Goal: Task Accomplishment & Management: Complete application form

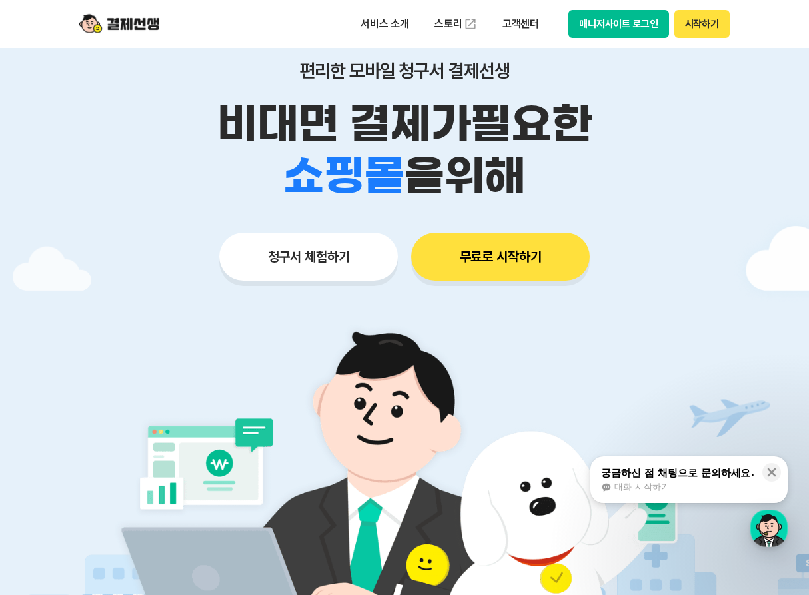
scroll to position [67, 0]
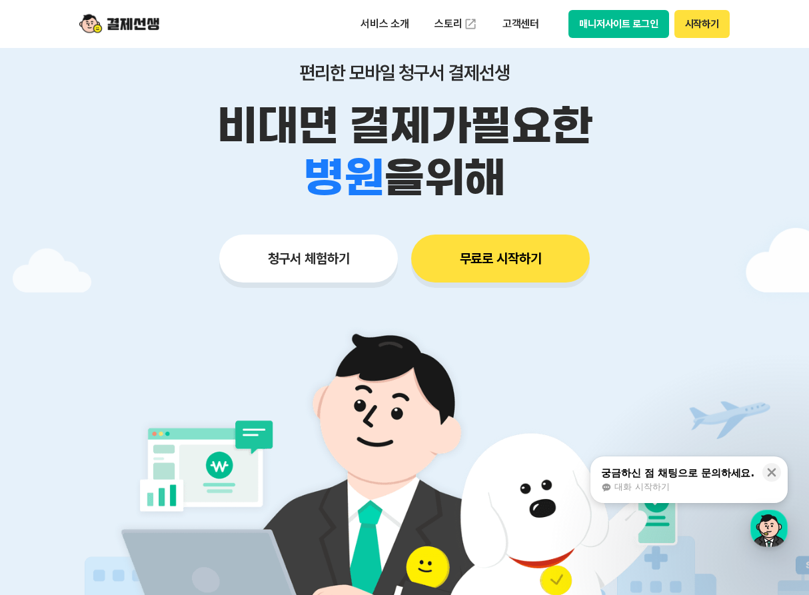
click at [340, 258] on button "청구서 체험하기" at bounding box center [308, 258] width 178 height 48
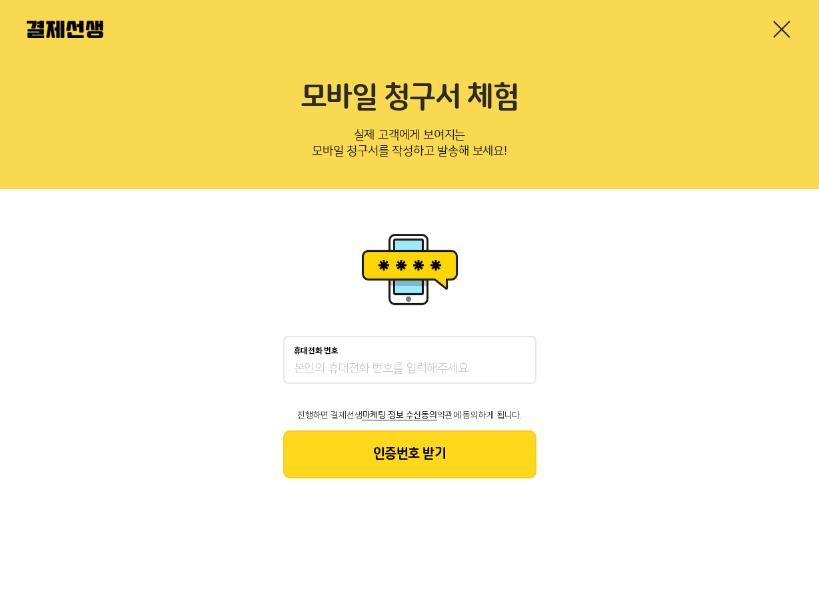
click at [485, 363] on input "휴대전화 번호" at bounding box center [410, 369] width 232 height 16
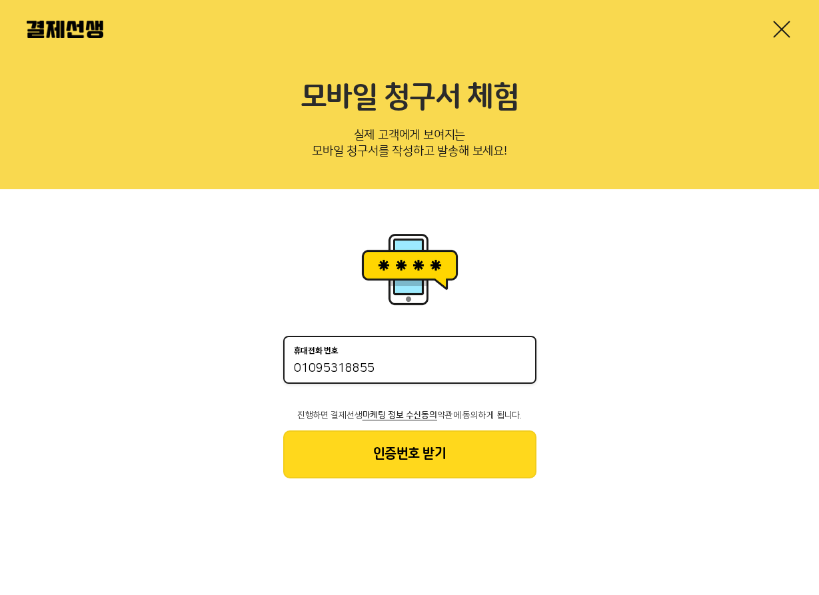
type input "01095318855"
click at [507, 445] on button "인증번호 받기" at bounding box center [409, 454] width 253 height 48
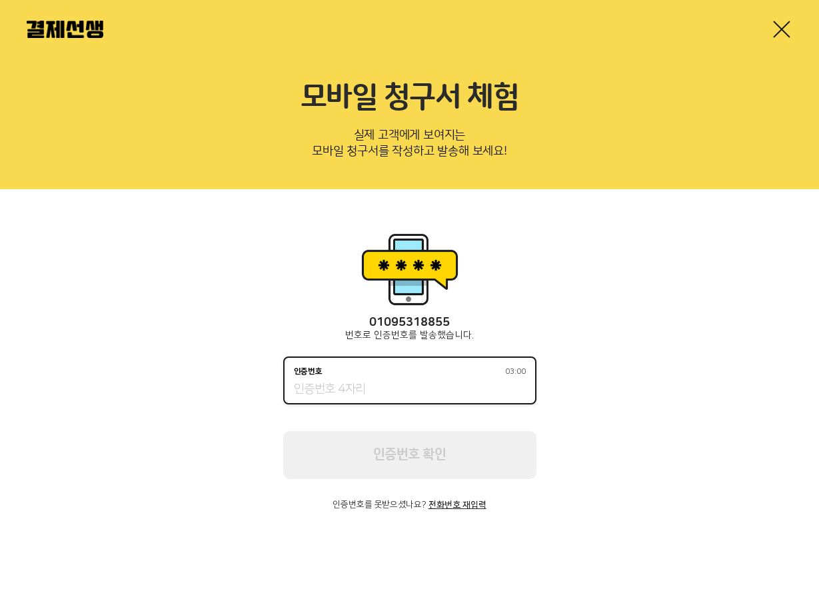
click at [448, 386] on input "인증번호 03:00" at bounding box center [410, 390] width 232 height 16
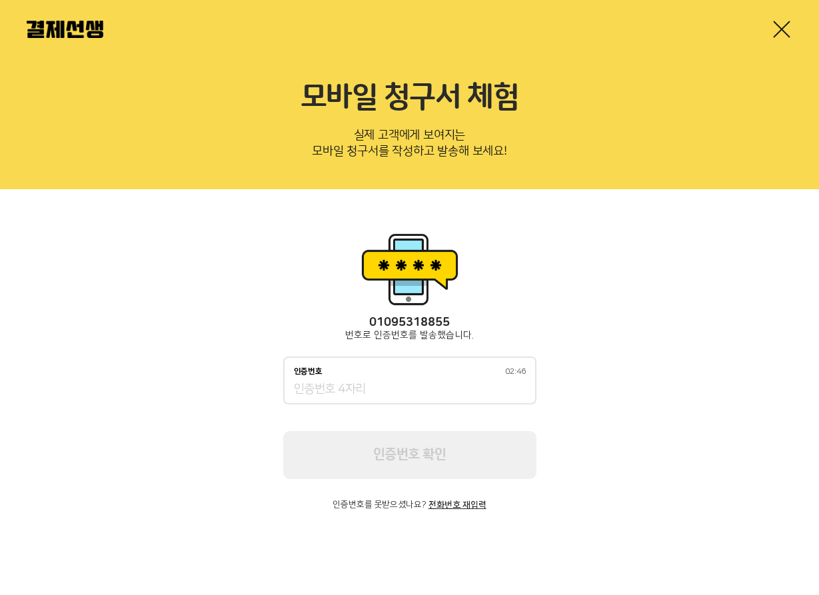
click at [450, 380] on div "인증번호 02:46" at bounding box center [409, 380] width 253 height 48
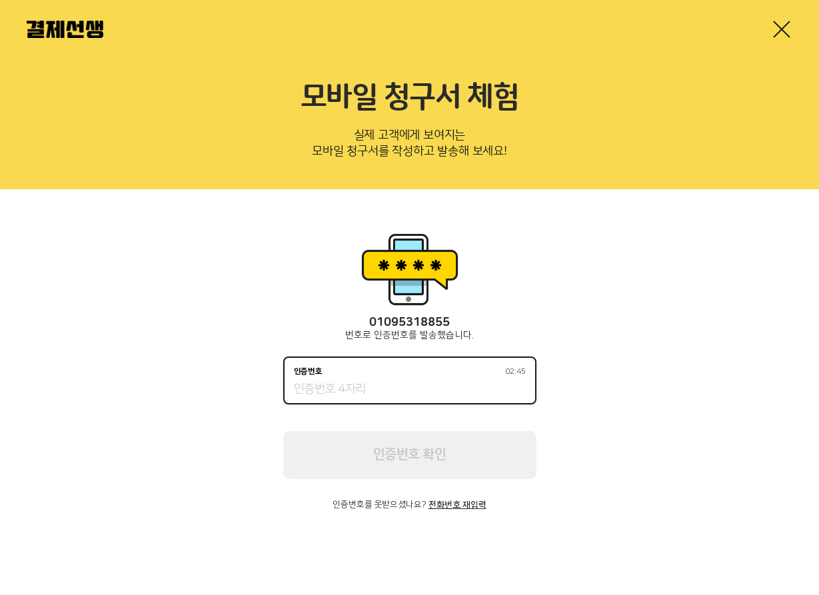
click at [442, 385] on input "인증번호 02:45" at bounding box center [410, 390] width 232 height 16
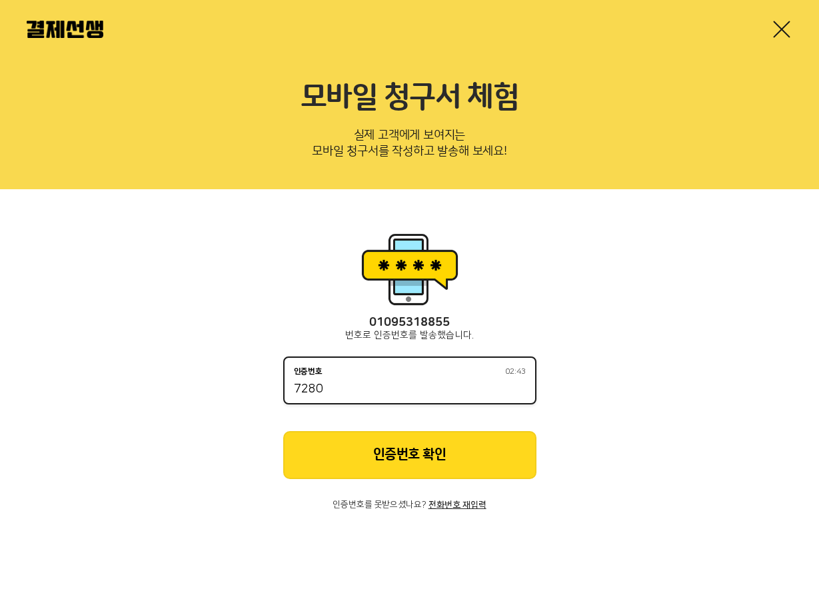
type input "7280"
click at [450, 458] on button "인증번호 확인" at bounding box center [409, 455] width 253 height 48
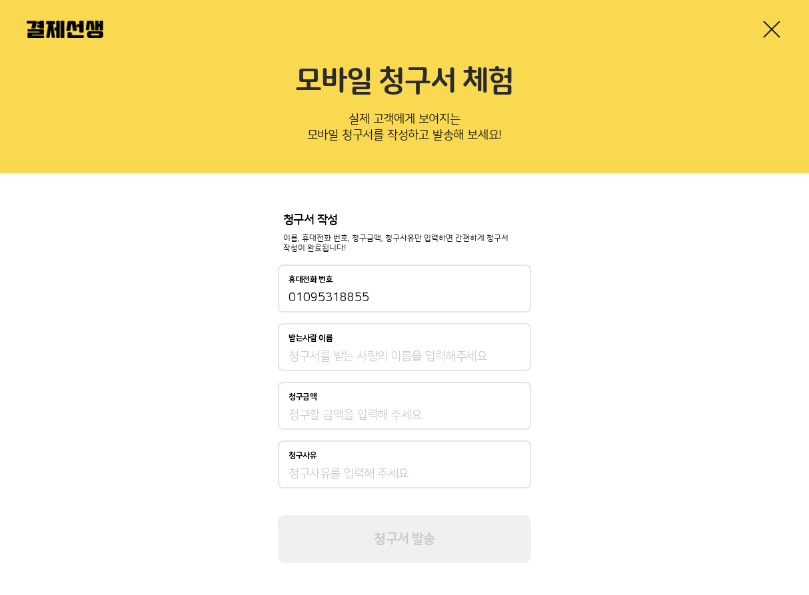
scroll to position [24, 0]
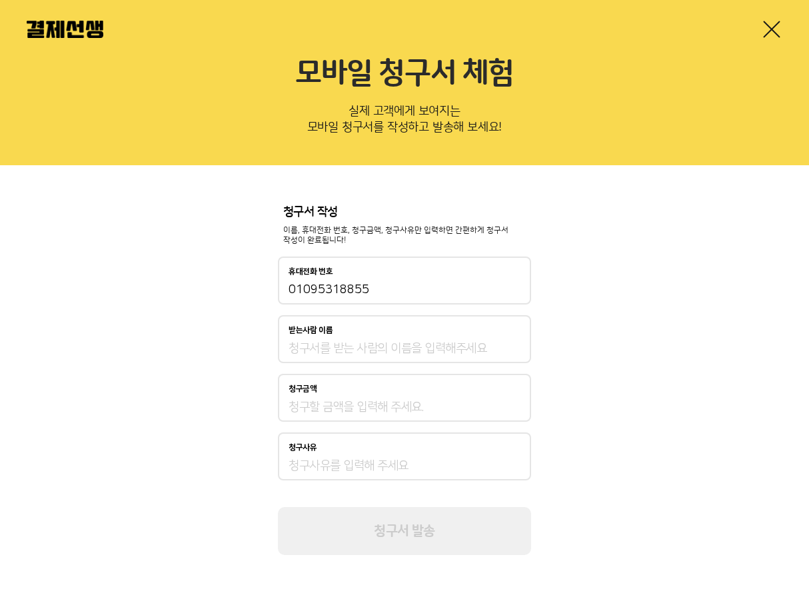
click at [413, 351] on input "받는사람 이름" at bounding box center [404, 348] width 232 height 16
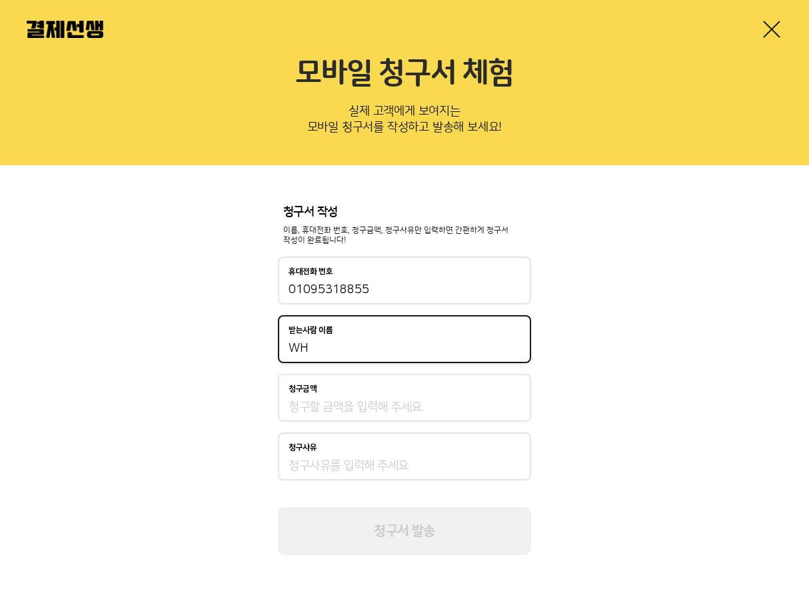
type input "W"
type input "조미진"
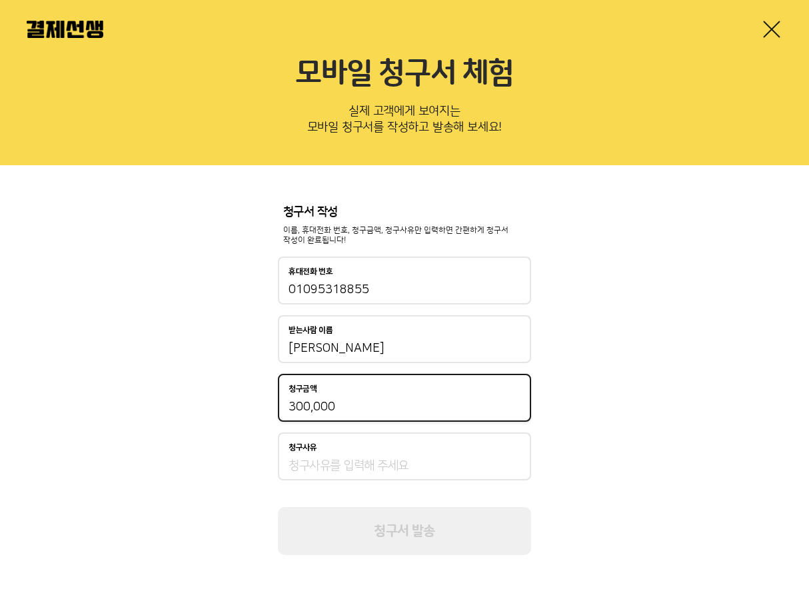
type input "300,000"
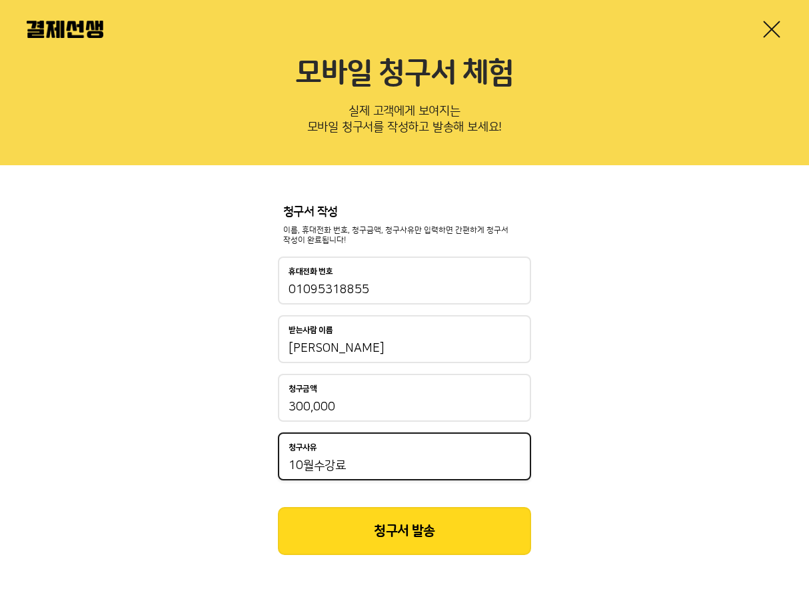
type input "10월수강료"
click at [408, 541] on button "청구서 발송" at bounding box center [404, 531] width 253 height 48
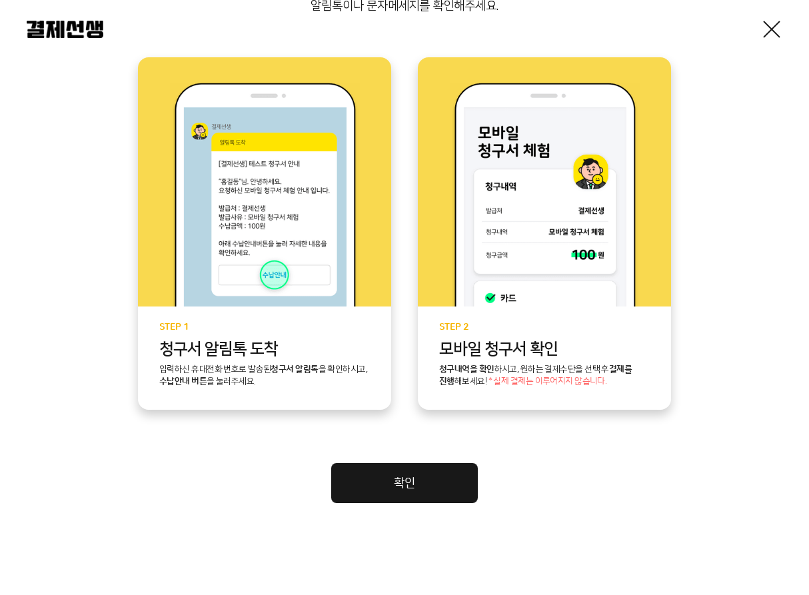
scroll to position [267, 0]
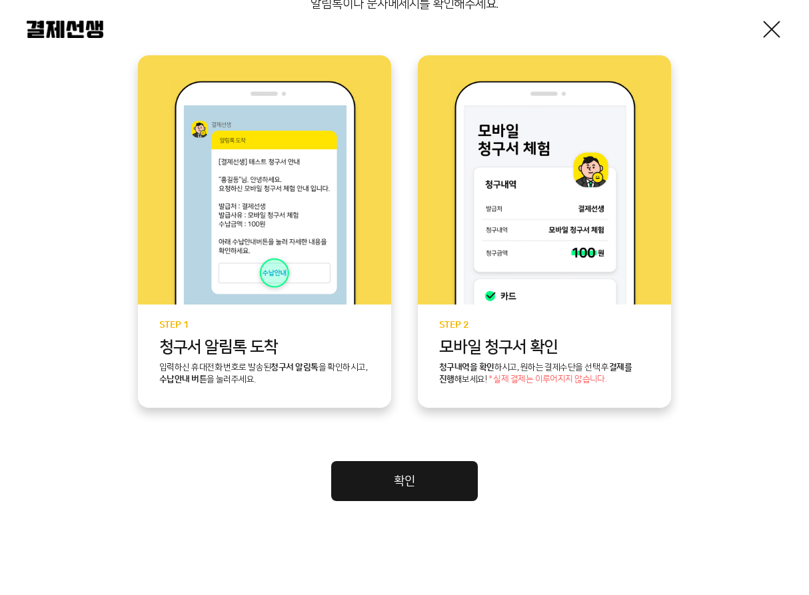
click at [394, 472] on link "확인" at bounding box center [404, 481] width 147 height 40
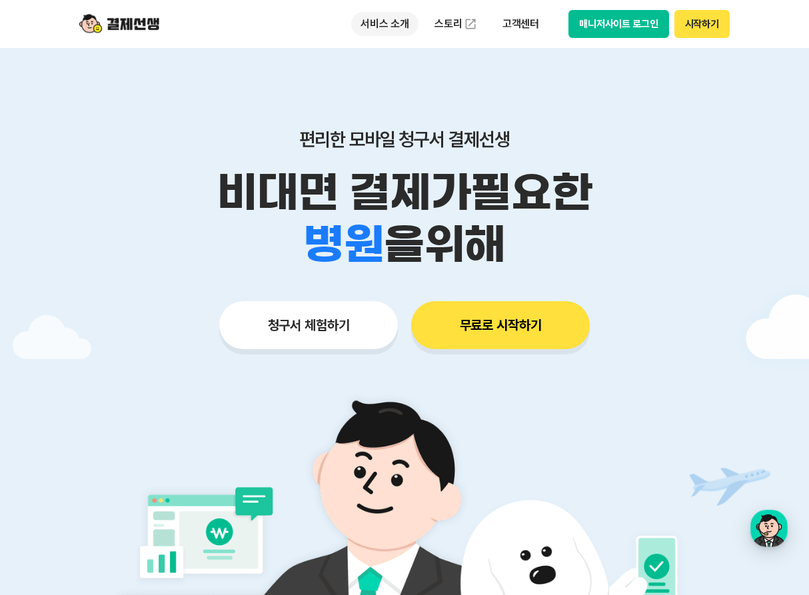
click at [394, 29] on p "서비스 소개" at bounding box center [384, 24] width 67 height 24
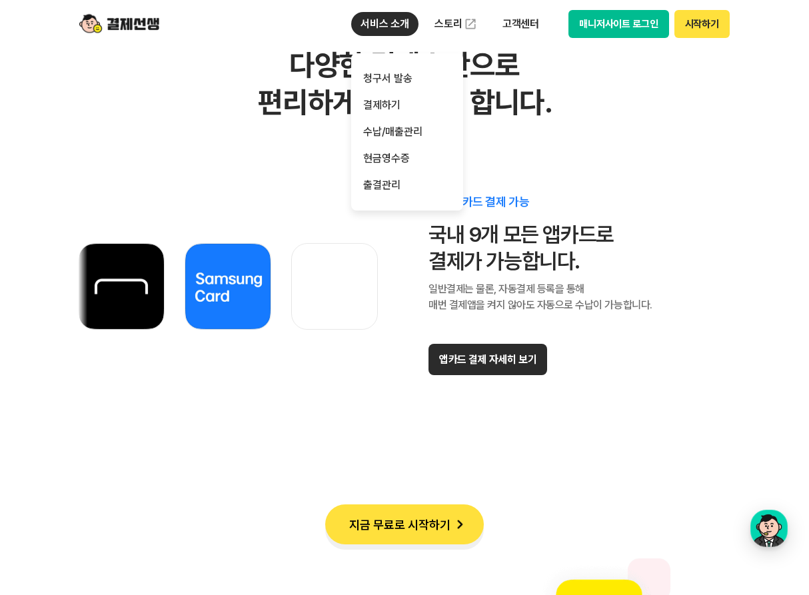
scroll to position [7726, 0]
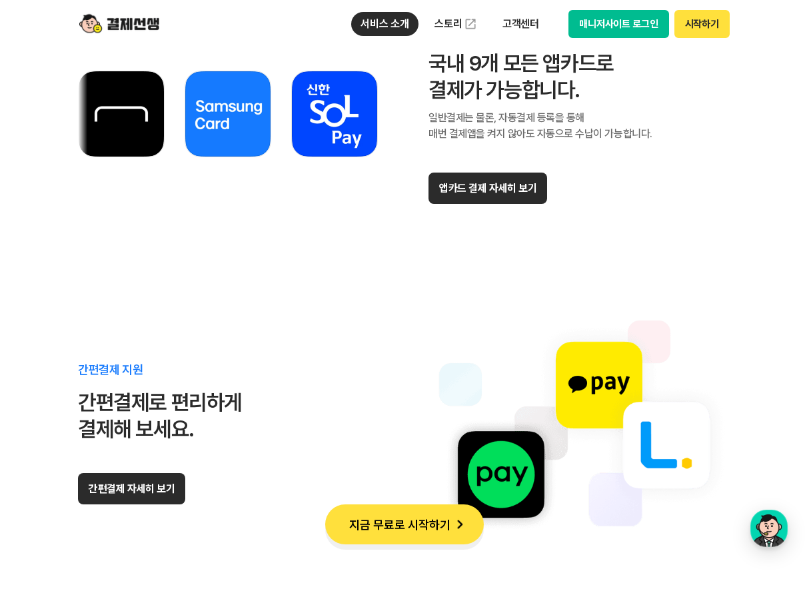
click at [418, 519] on button "지금 무료로 시작하기" at bounding box center [404, 524] width 159 height 40
